Goal: Task Accomplishment & Management: Complete application form

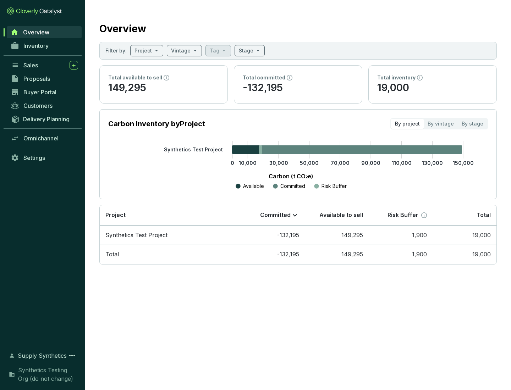
click at [44, 79] on span "Proposals" at bounding box center [36, 78] width 27 height 7
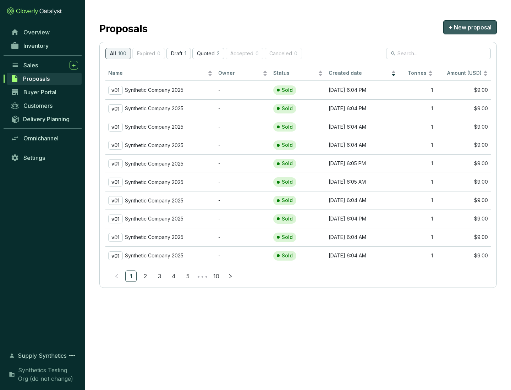
click at [470, 27] on span "+ New proposal" at bounding box center [469, 27] width 43 height 9
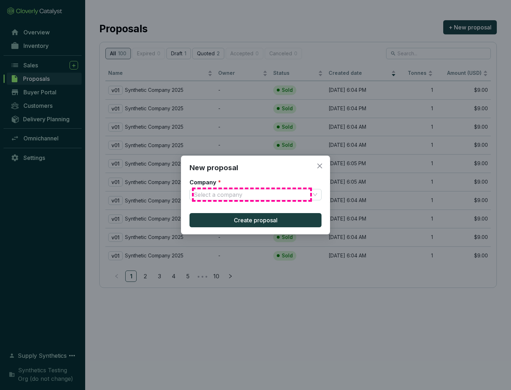
click at [252, 195] on input "Company *" at bounding box center [252, 194] width 116 height 11
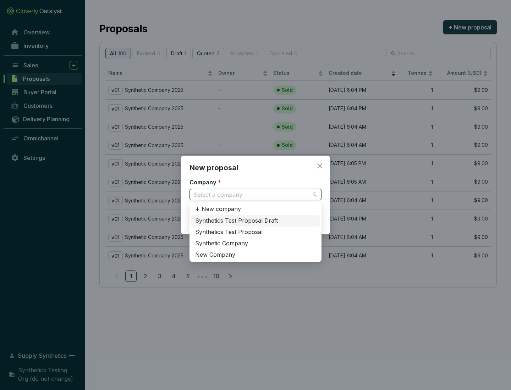
click at [255, 243] on div "Synthetic Company" at bounding box center [255, 244] width 121 height 8
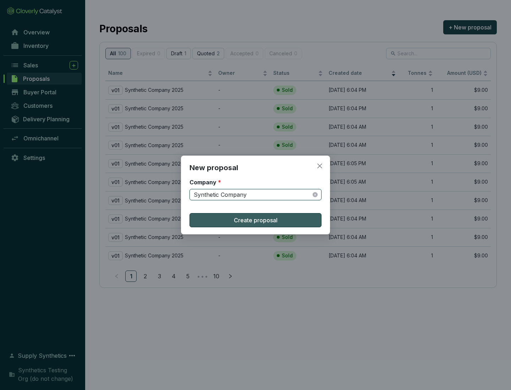
click at [255, 220] on span "Create proposal" at bounding box center [256, 220] width 44 height 9
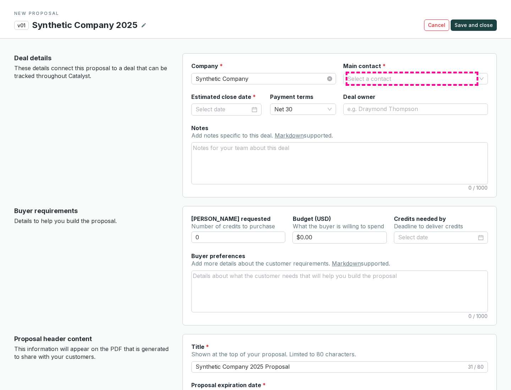
click at [412, 78] on input "Main contact *" at bounding box center [411, 78] width 129 height 11
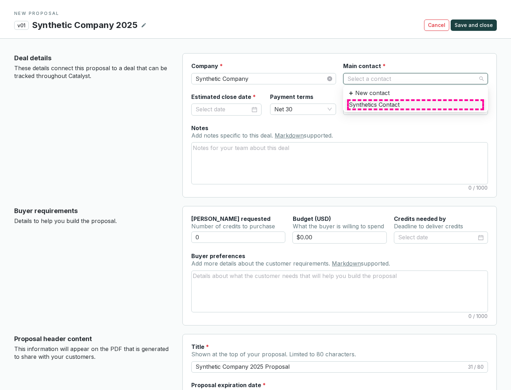
click at [415, 105] on div "Synthetics Contact" at bounding box center [415, 105] width 133 height 8
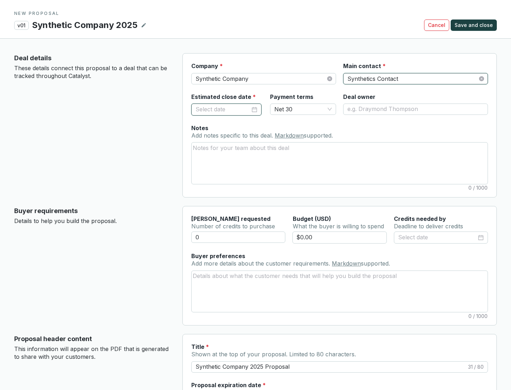
click at [223, 109] on input "Estimated close date *" at bounding box center [222, 109] width 55 height 9
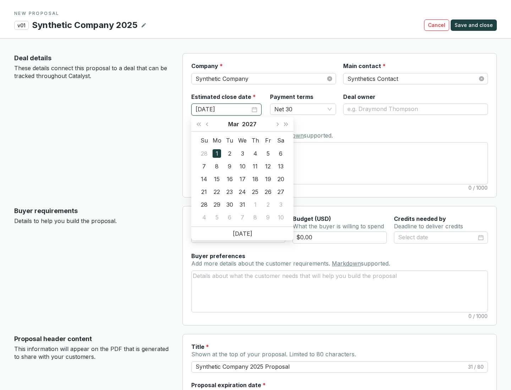
type input "[DATE]"
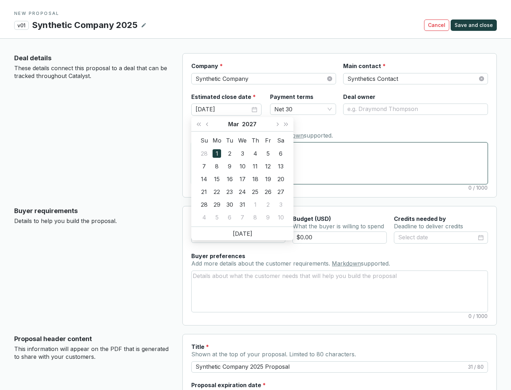
click at [340, 163] on textarea "Notes Add notes specific to this deal. Markdown supported." at bounding box center [340, 163] width 296 height 41
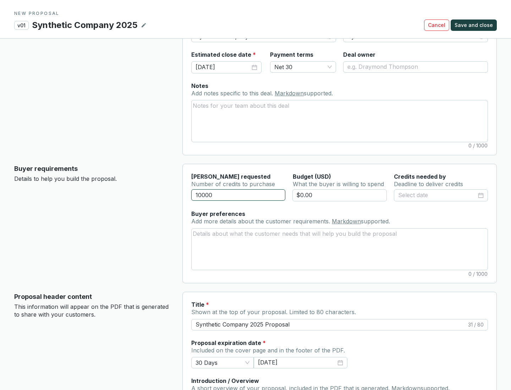
scroll to position [43, 0]
type input "10000"
type input "$0.00"
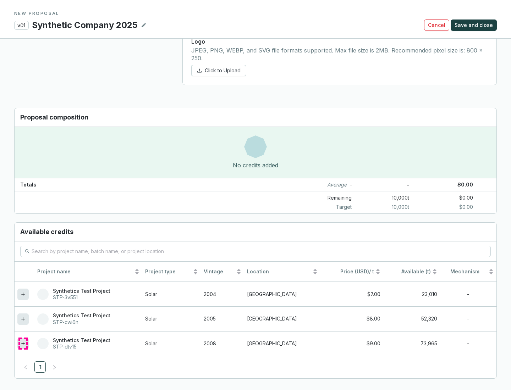
click at [23, 344] on icon at bounding box center [22, 343] width 3 height 3
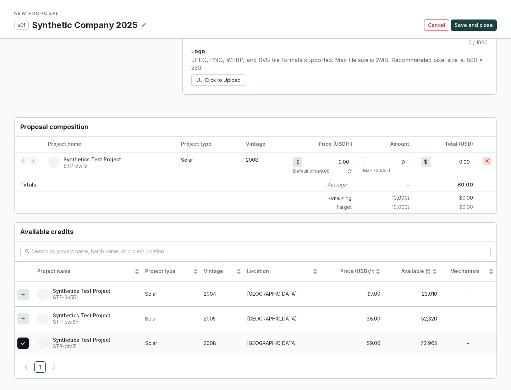
scroll to position [408, 0]
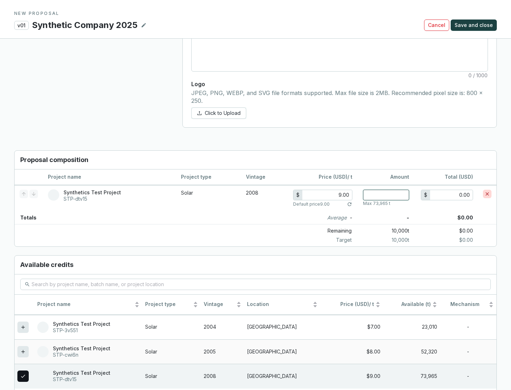
type input "1"
type input "9.00"
type input "1"
click at [475, 25] on span "Save and close" at bounding box center [473, 25] width 38 height 7
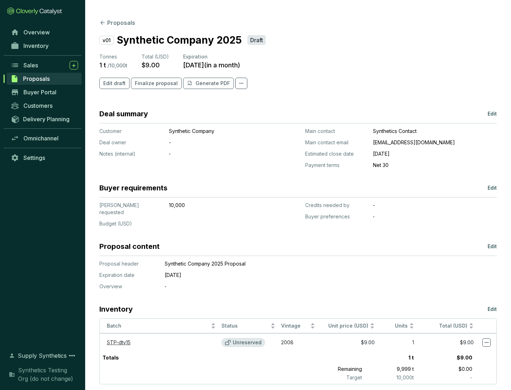
click at [154, 83] on span "Finalize proposal" at bounding box center [156, 83] width 43 height 7
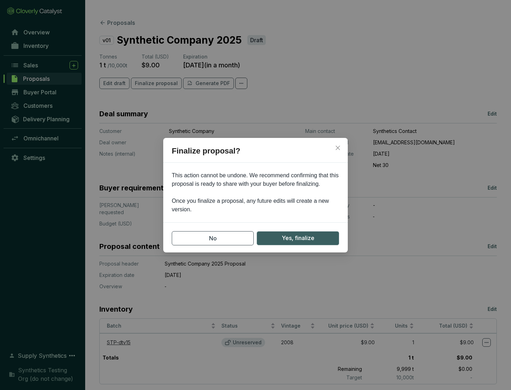
click at [298, 238] on span "Yes, finalize" at bounding box center [298, 238] width 33 height 9
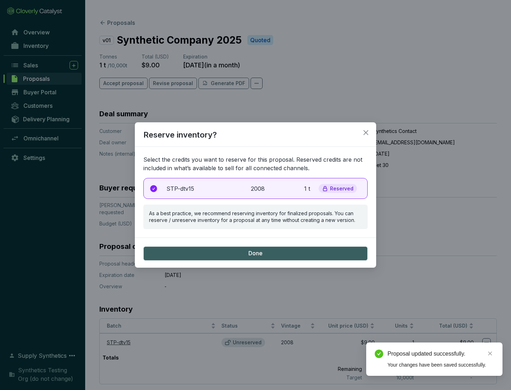
click at [255, 188] on p "2008" at bounding box center [259, 188] width 16 height 9
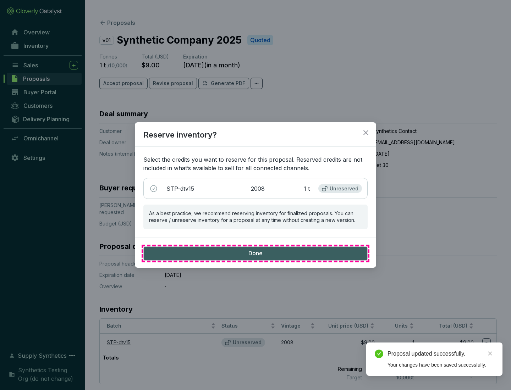
click at [255, 253] on span "Done" at bounding box center [255, 254] width 14 height 8
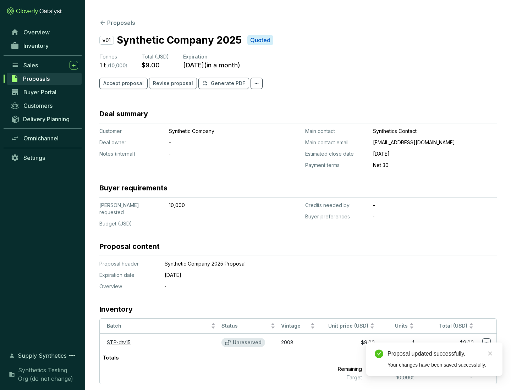
click at [441, 354] on div "Proposal updated successfully." at bounding box center [440, 354] width 106 height 9
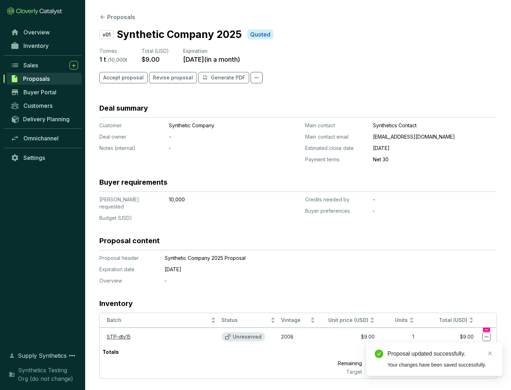
click at [486, 337] on icon at bounding box center [487, 337] width 4 height 1
click at [465, 346] on div "Proposal updated successfully. Your changes have been saved successfully." at bounding box center [434, 359] width 136 height 33
click at [441, 354] on div "Proposal updated successfully." at bounding box center [440, 354] width 106 height 9
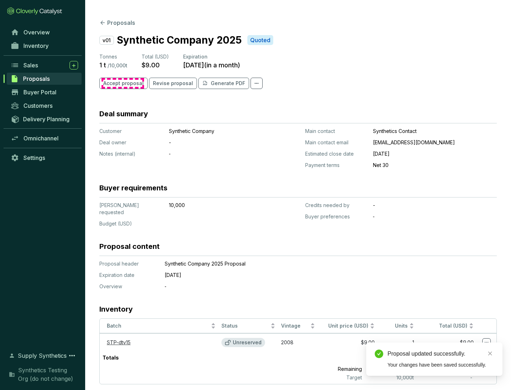
click at [122, 83] on span "Accept proposal" at bounding box center [123, 83] width 40 height 7
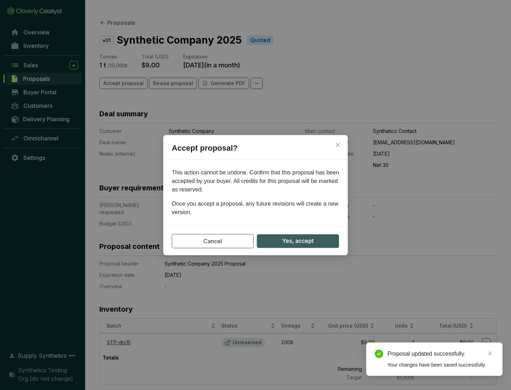
click at [298, 241] on span "Yes, accept" at bounding box center [298, 241] width 32 height 9
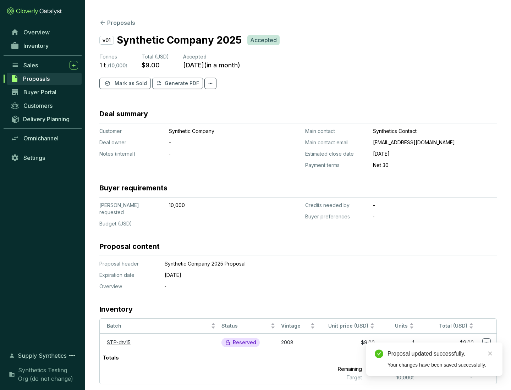
click at [130, 83] on span "Mark as Sold" at bounding box center [131, 83] width 32 height 7
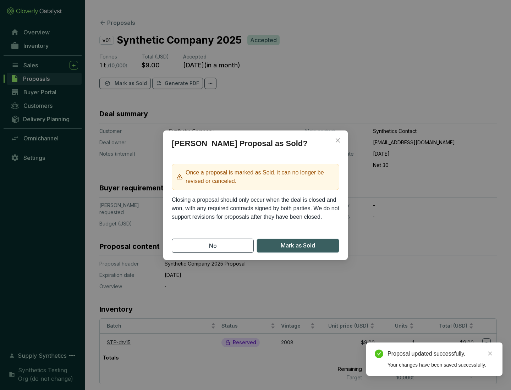
click at [298, 246] on span "Mark as Sold" at bounding box center [298, 245] width 34 height 9
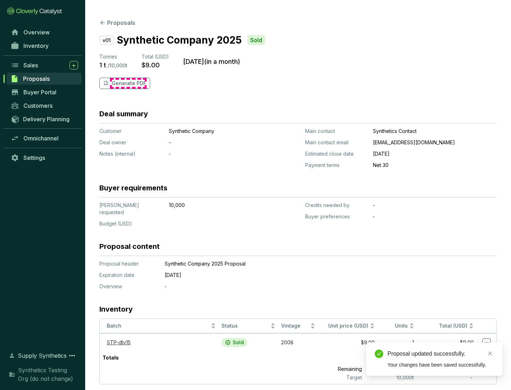
click at [128, 83] on p "Generate PDF" at bounding box center [129, 83] width 34 height 7
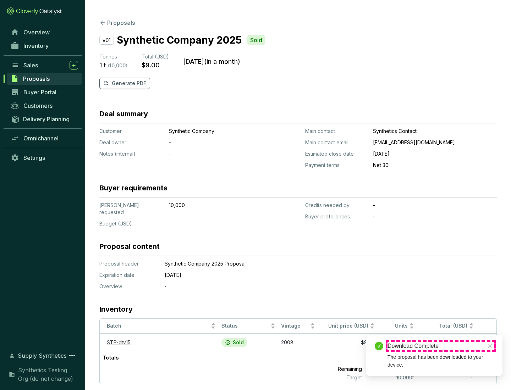
click at [441, 346] on div "Download Complete" at bounding box center [440, 346] width 106 height 9
